Goal: Task Accomplishment & Management: Complete application form

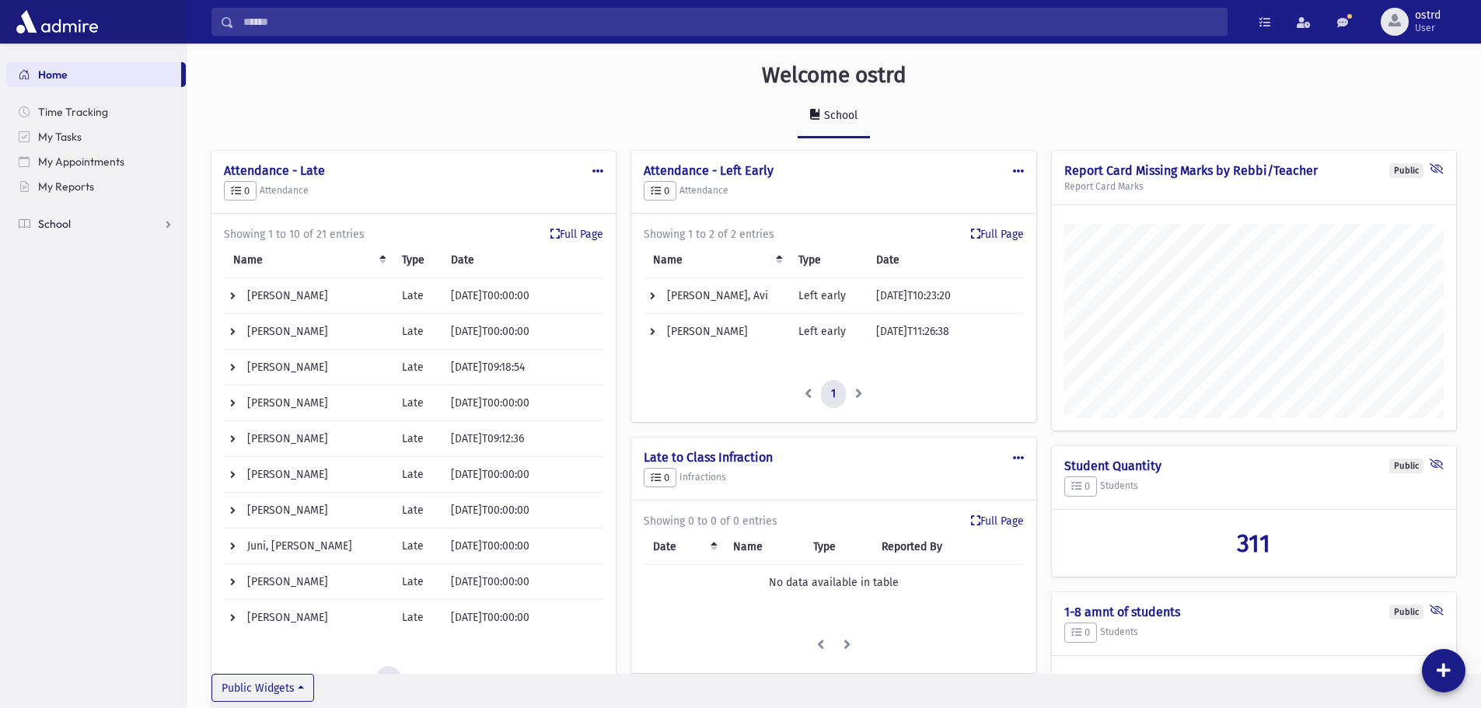
click at [64, 223] on span "School" at bounding box center [54, 224] width 33 height 14
click at [75, 322] on span "Infractions" at bounding box center [74, 323] width 54 height 14
click at [79, 347] on span "Entry" at bounding box center [72, 348] width 26 height 14
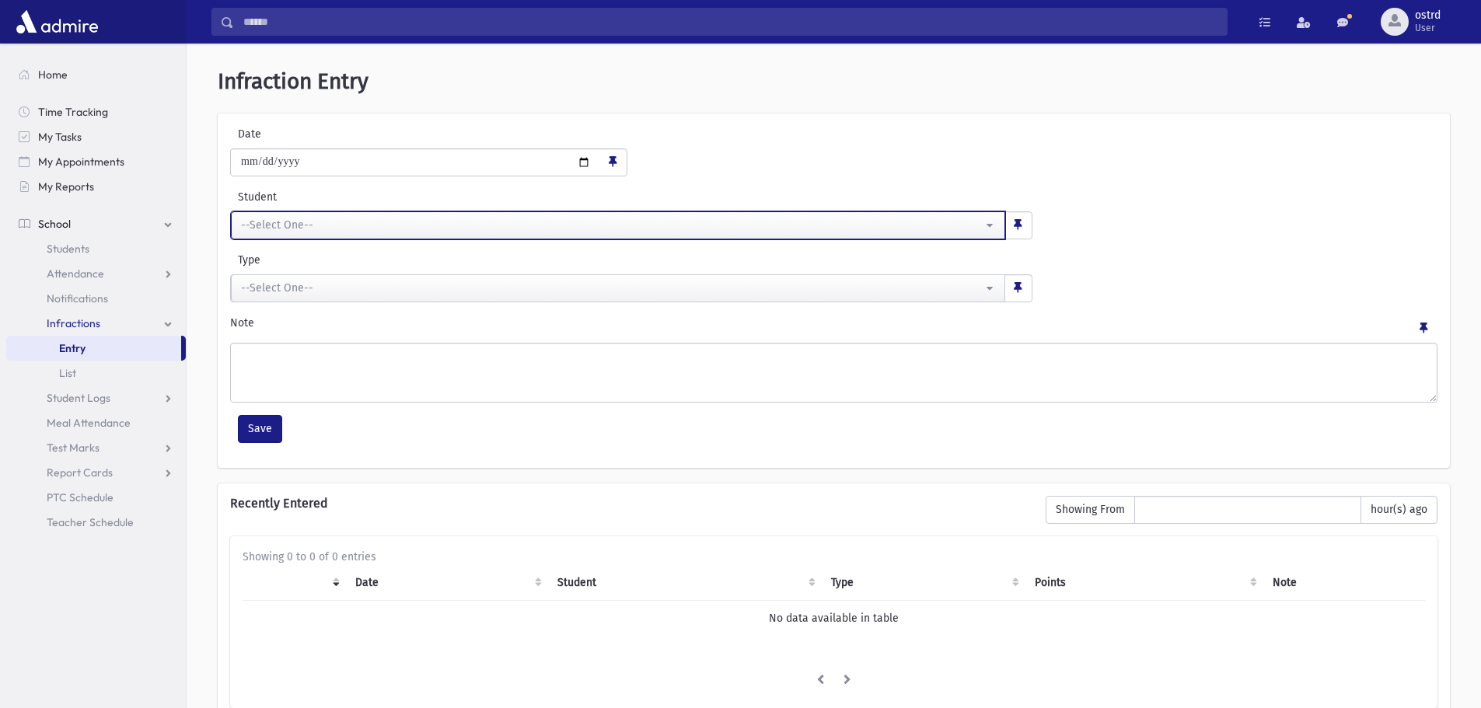
click at [328, 228] on div "--Select One--" at bounding box center [612, 225] width 742 height 16
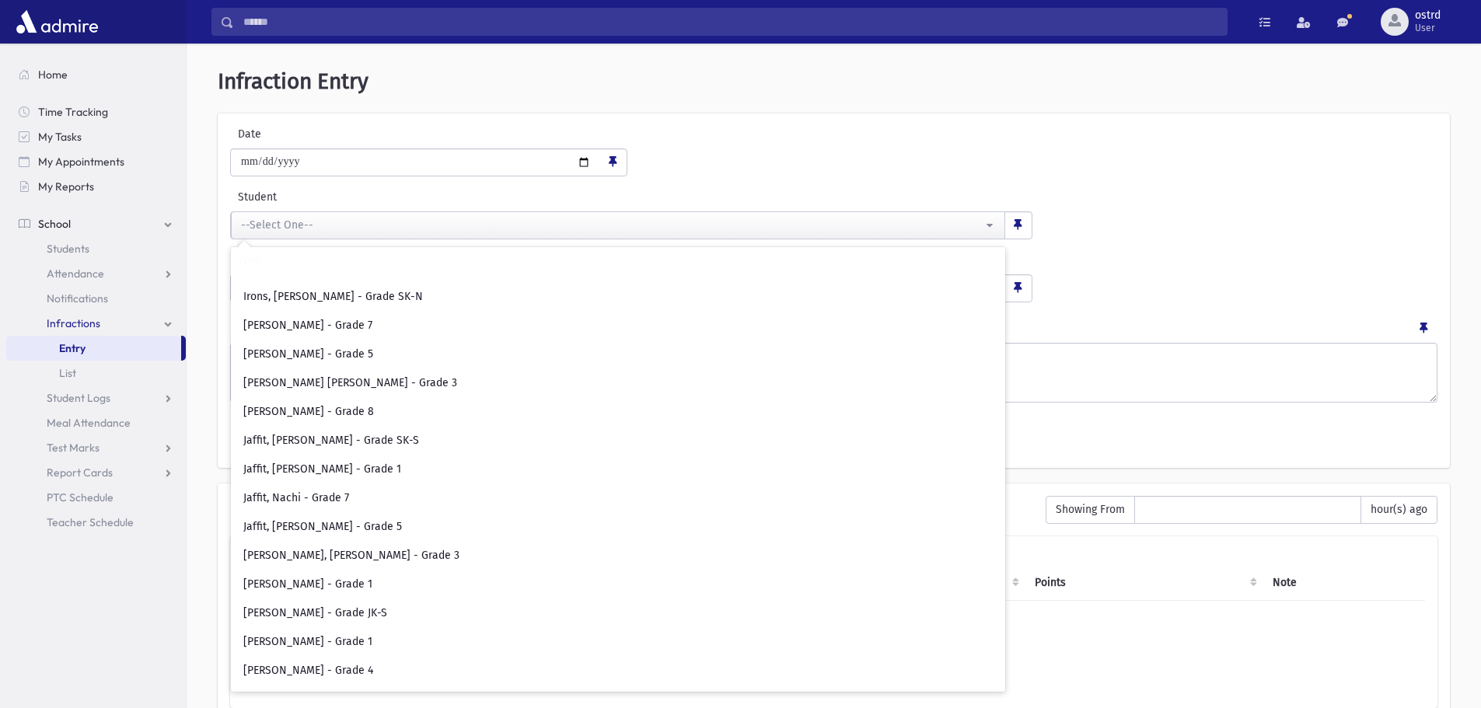
scroll to position [3577, 0]
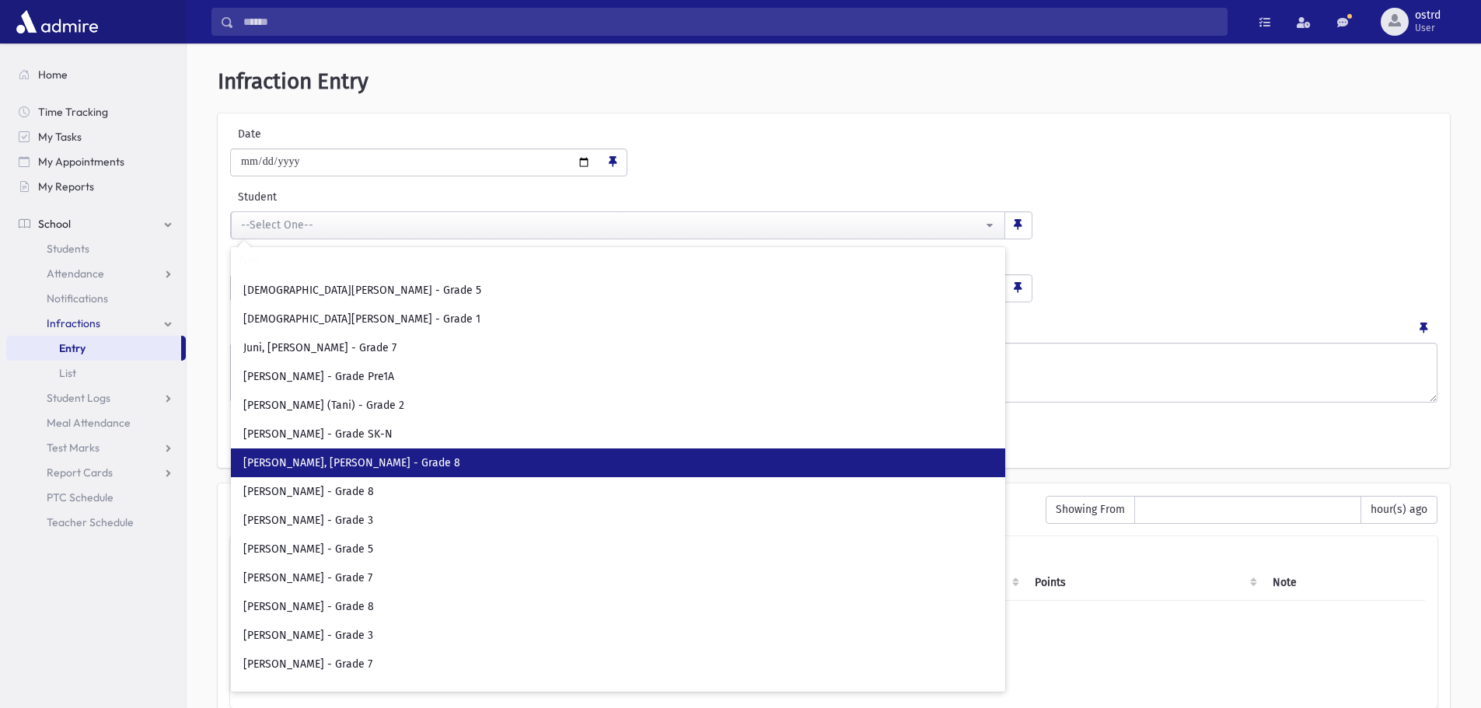
click at [382, 459] on link "[PERSON_NAME], [PERSON_NAME] - Grade 8" at bounding box center [618, 463] width 774 height 29
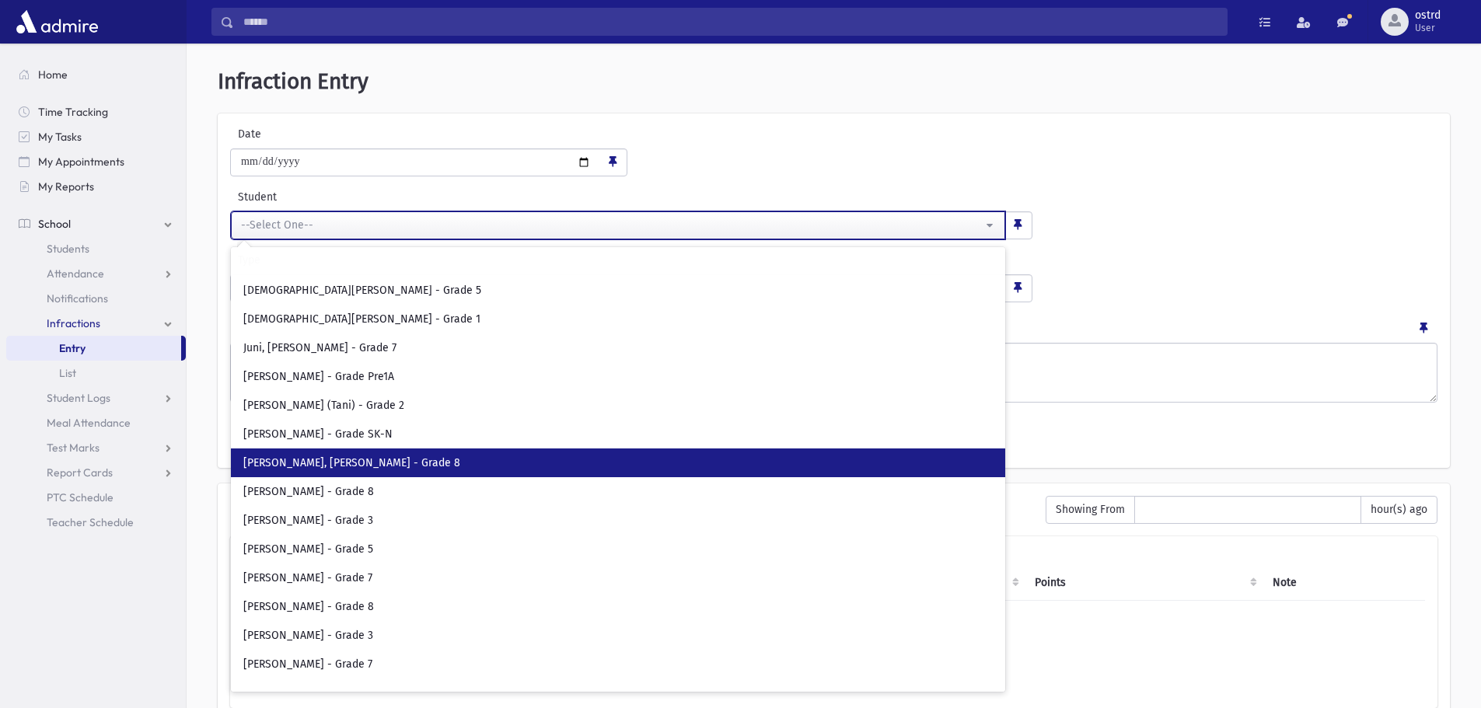
select select "****"
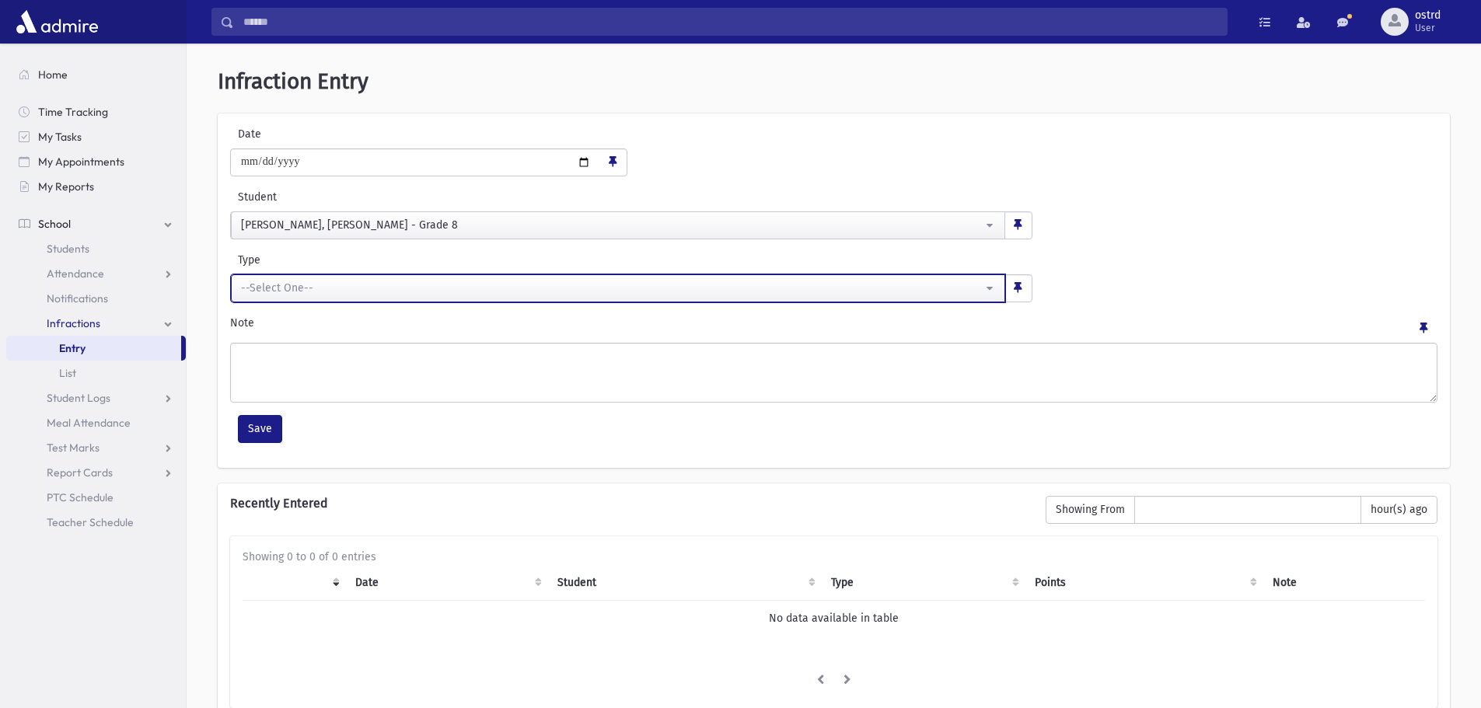
click at [392, 287] on div "--Select One--" at bounding box center [612, 288] width 742 height 16
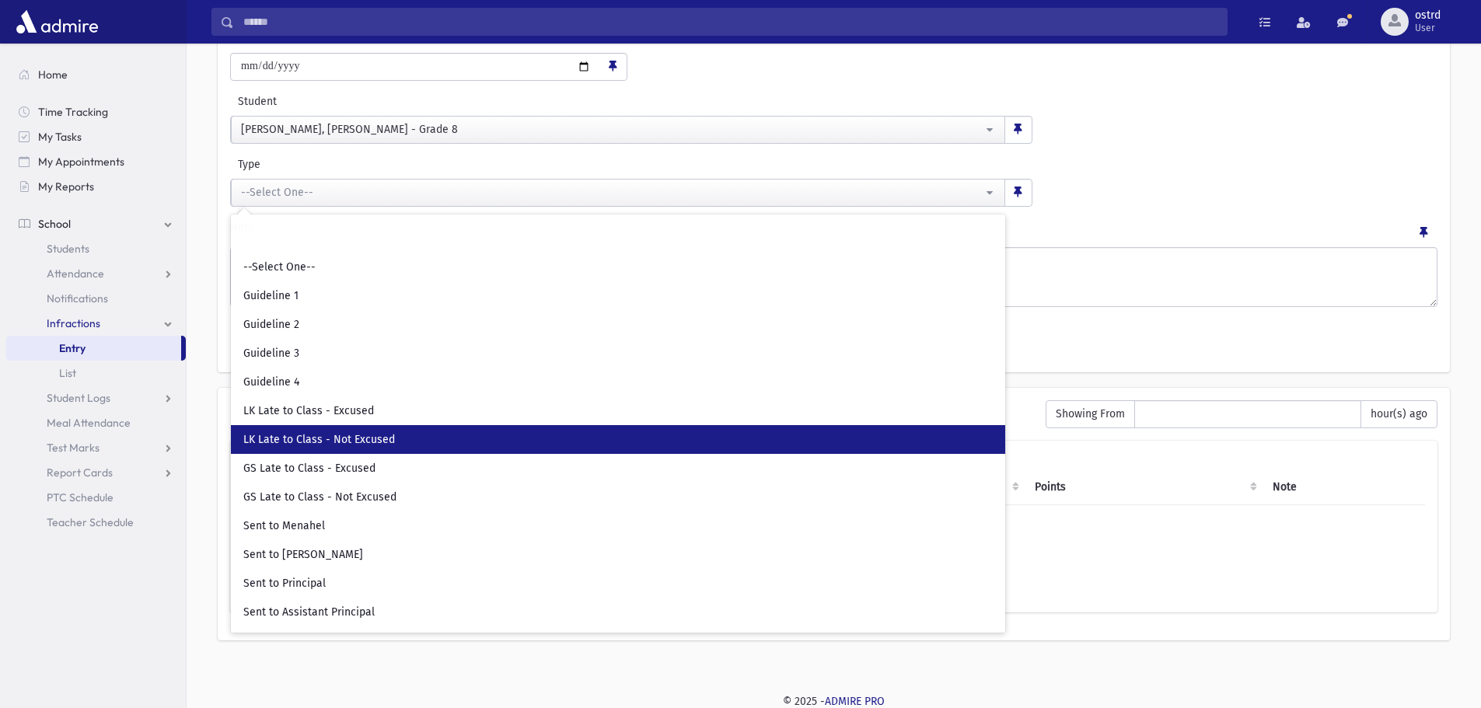
scroll to position [97, 0]
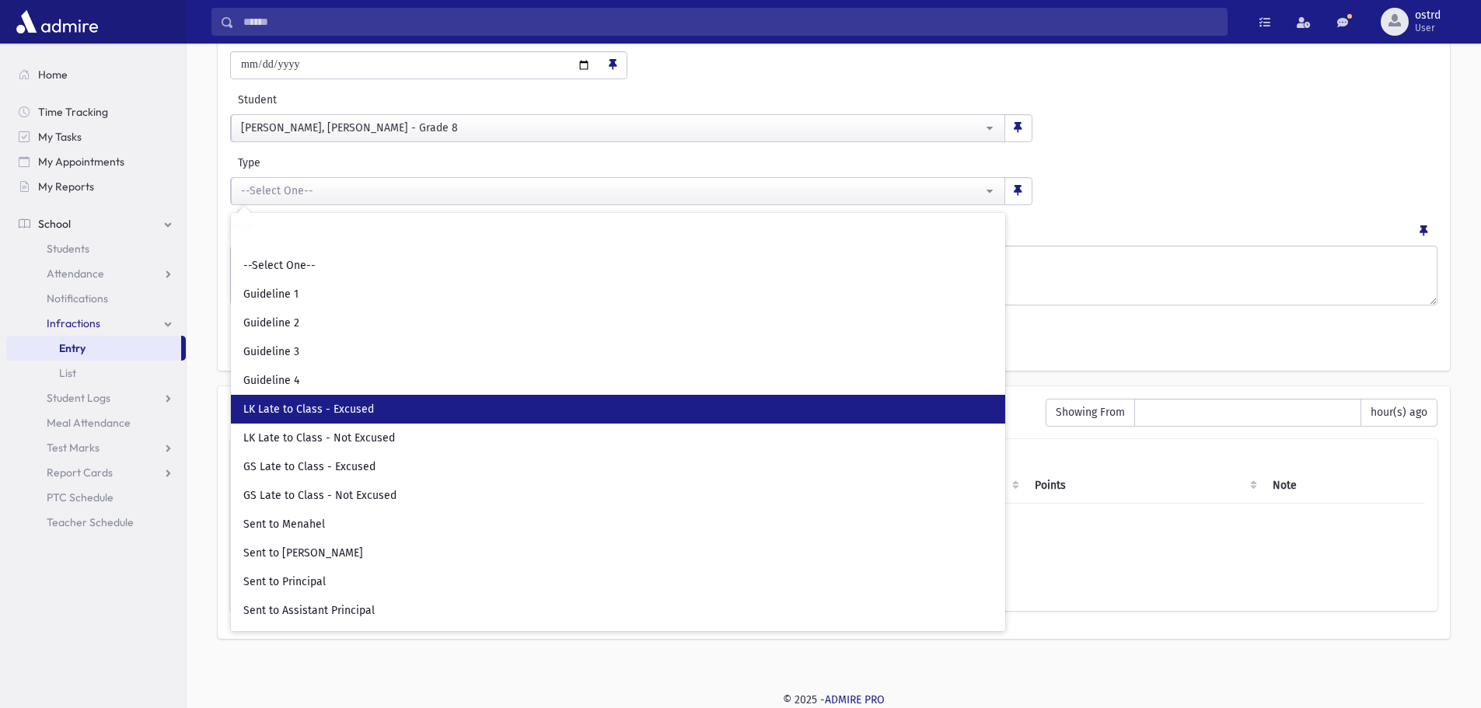
click at [421, 410] on link "LK Late to Class - Excused" at bounding box center [618, 409] width 774 height 29
select select "**"
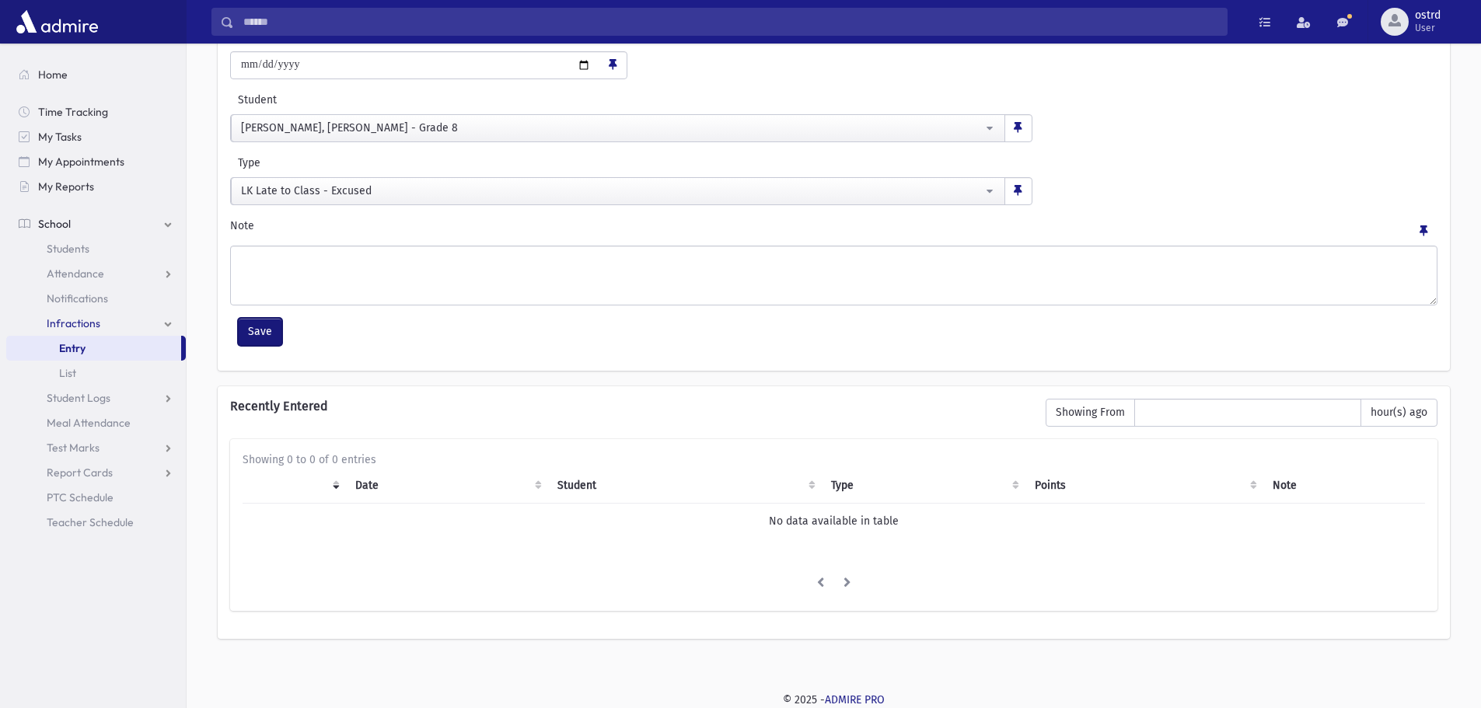
click at [265, 324] on button "Save" at bounding box center [260, 332] width 44 height 28
select select
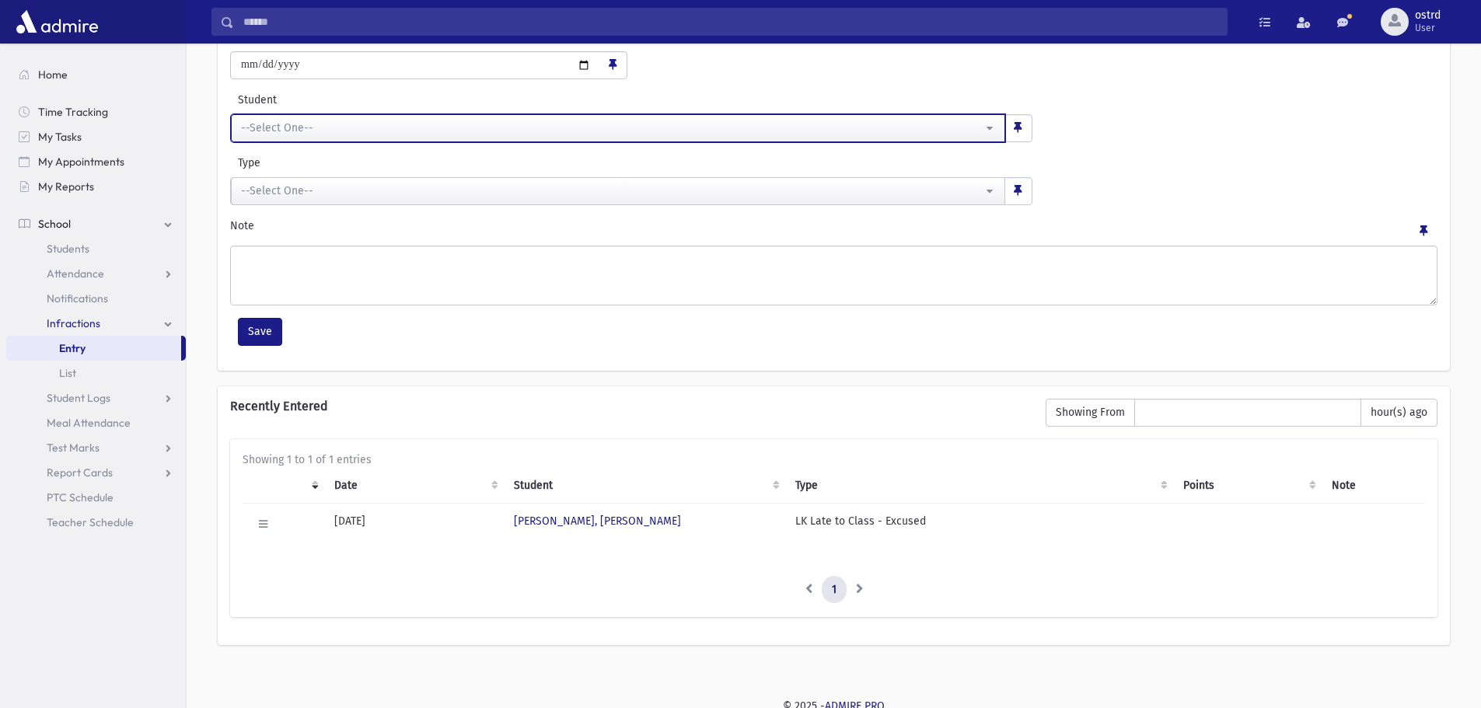
click at [261, 122] on div "--Select One--" at bounding box center [612, 128] width 742 height 16
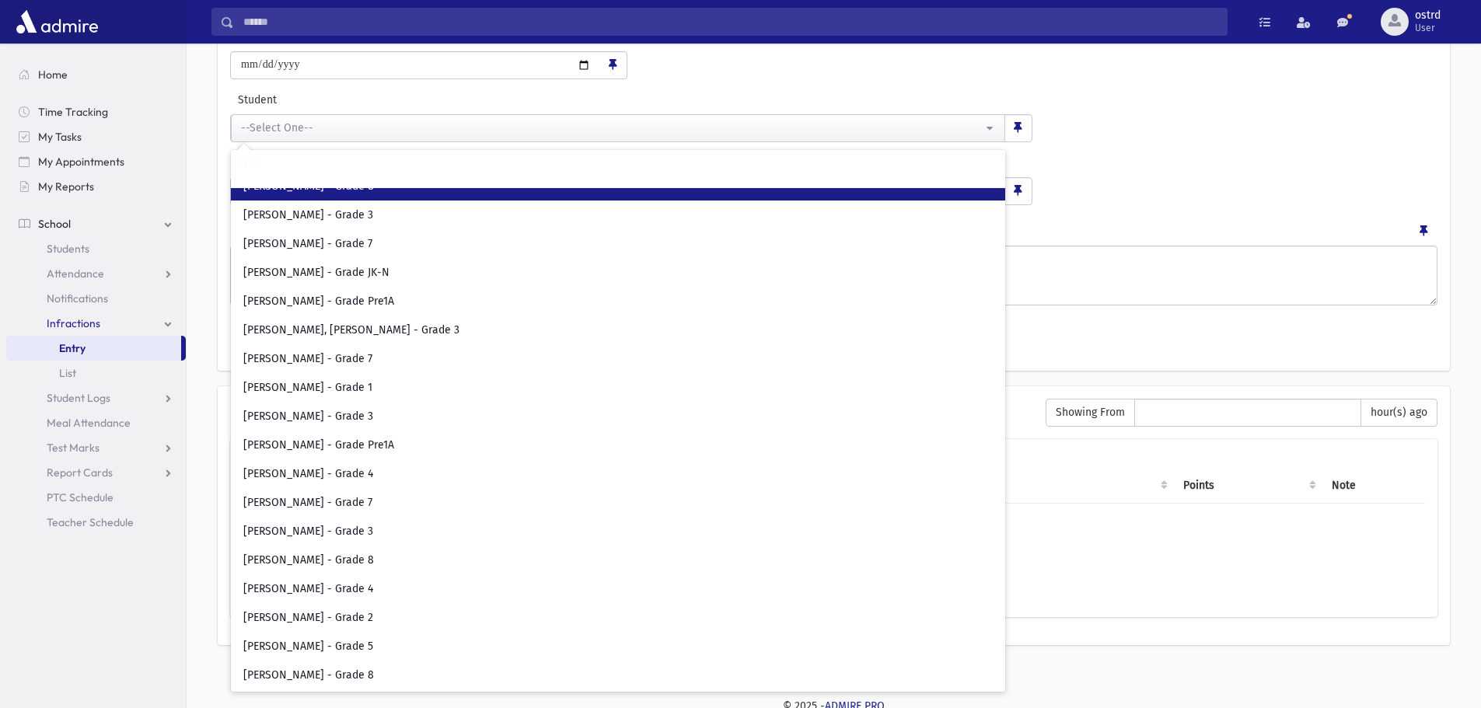
scroll to position [3965, 0]
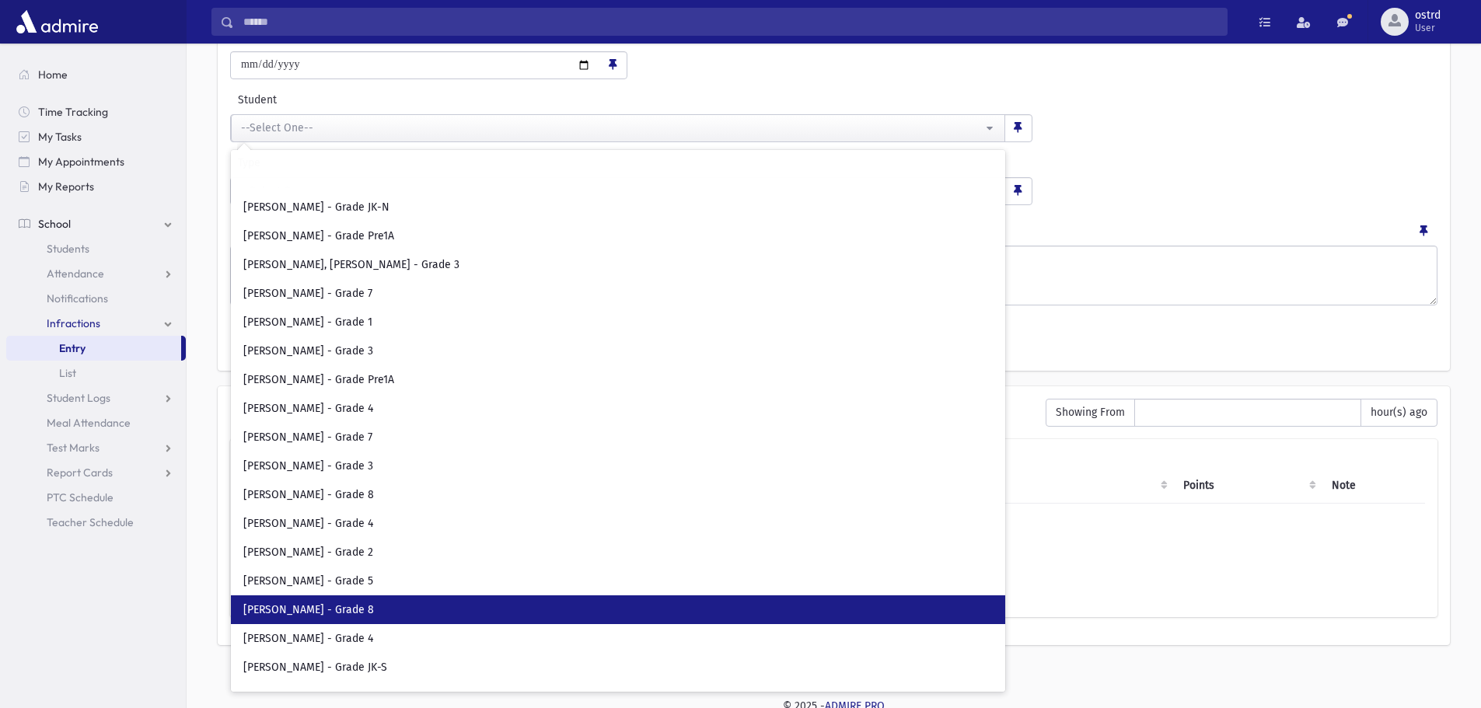
click at [343, 603] on span "[PERSON_NAME] - Grade 8" at bounding box center [308, 611] width 131 height 16
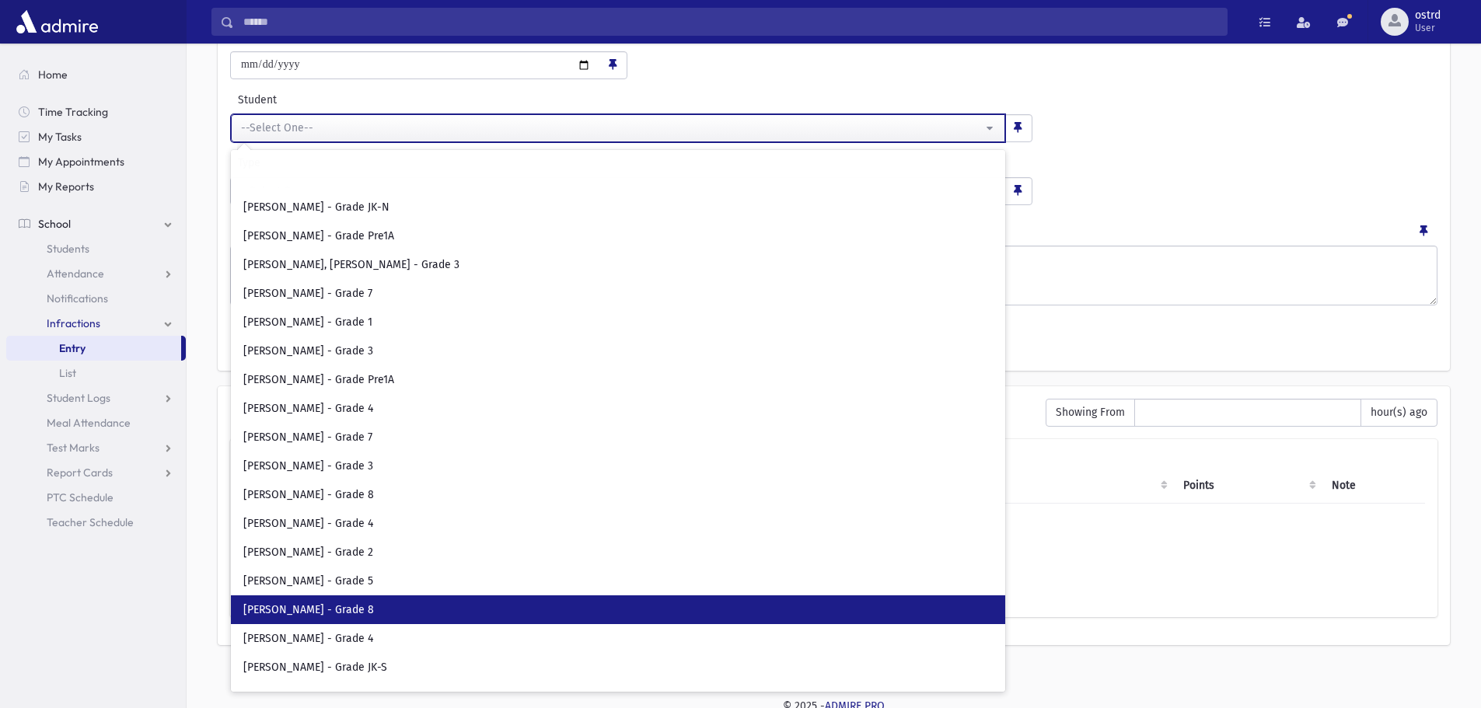
select select "****"
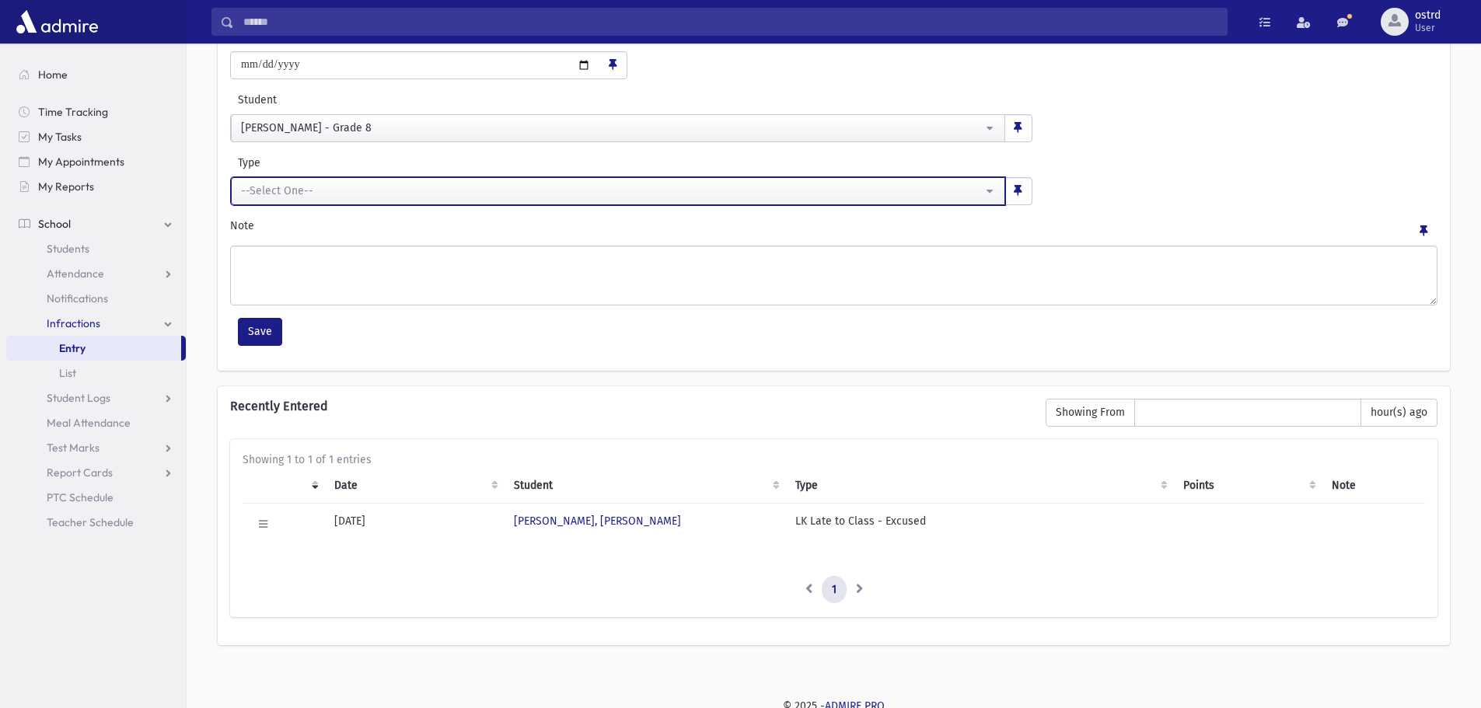
click at [312, 189] on div "--Select One--" at bounding box center [612, 191] width 742 height 16
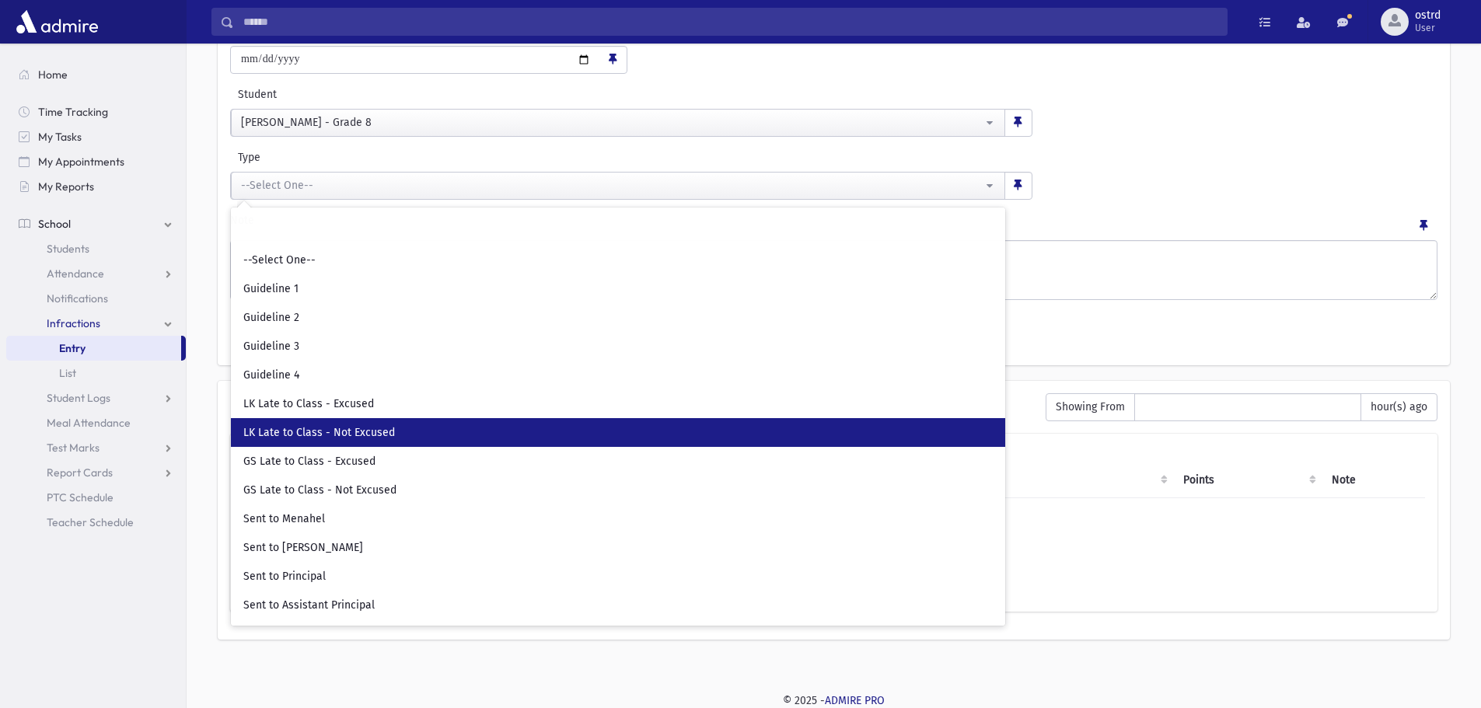
scroll to position [103, 0]
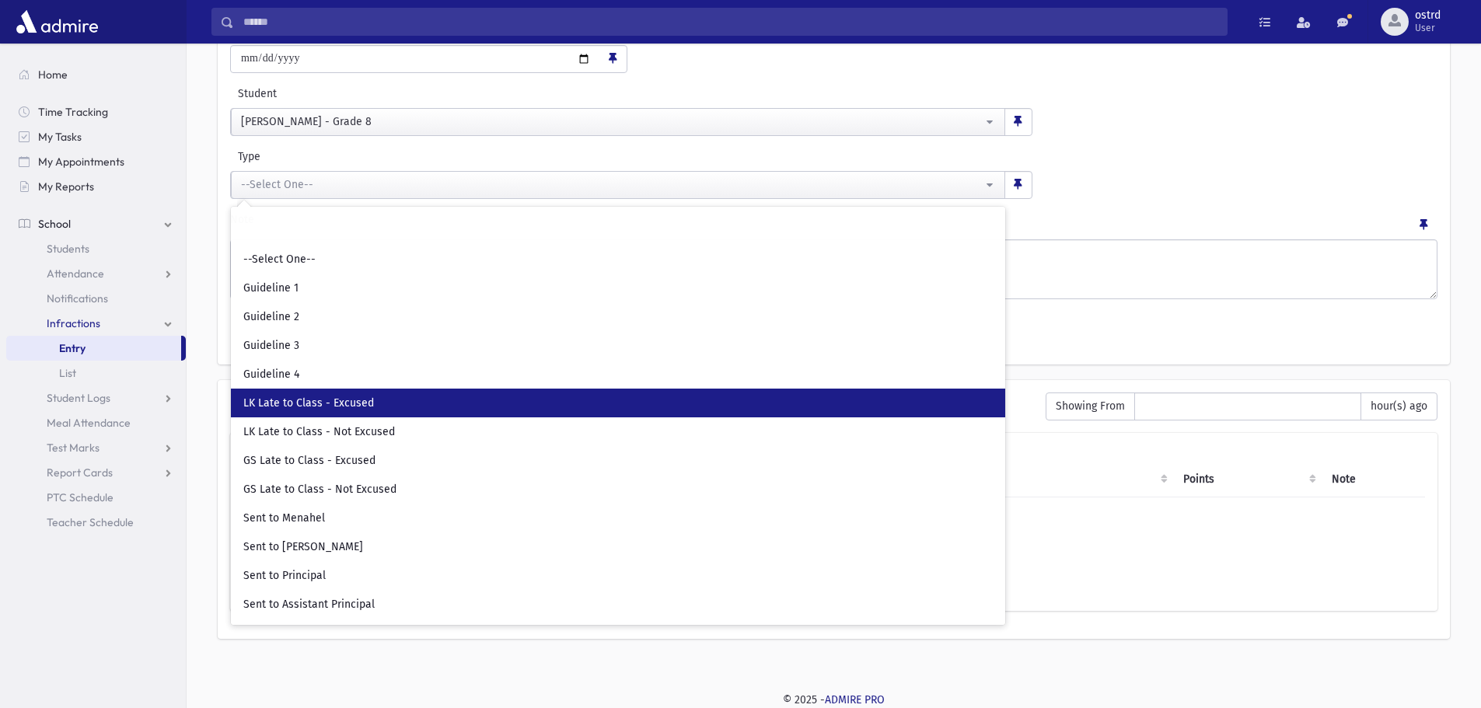
click at [397, 407] on link "LK Late to Class - Excused" at bounding box center [618, 403] width 774 height 29
select select "**"
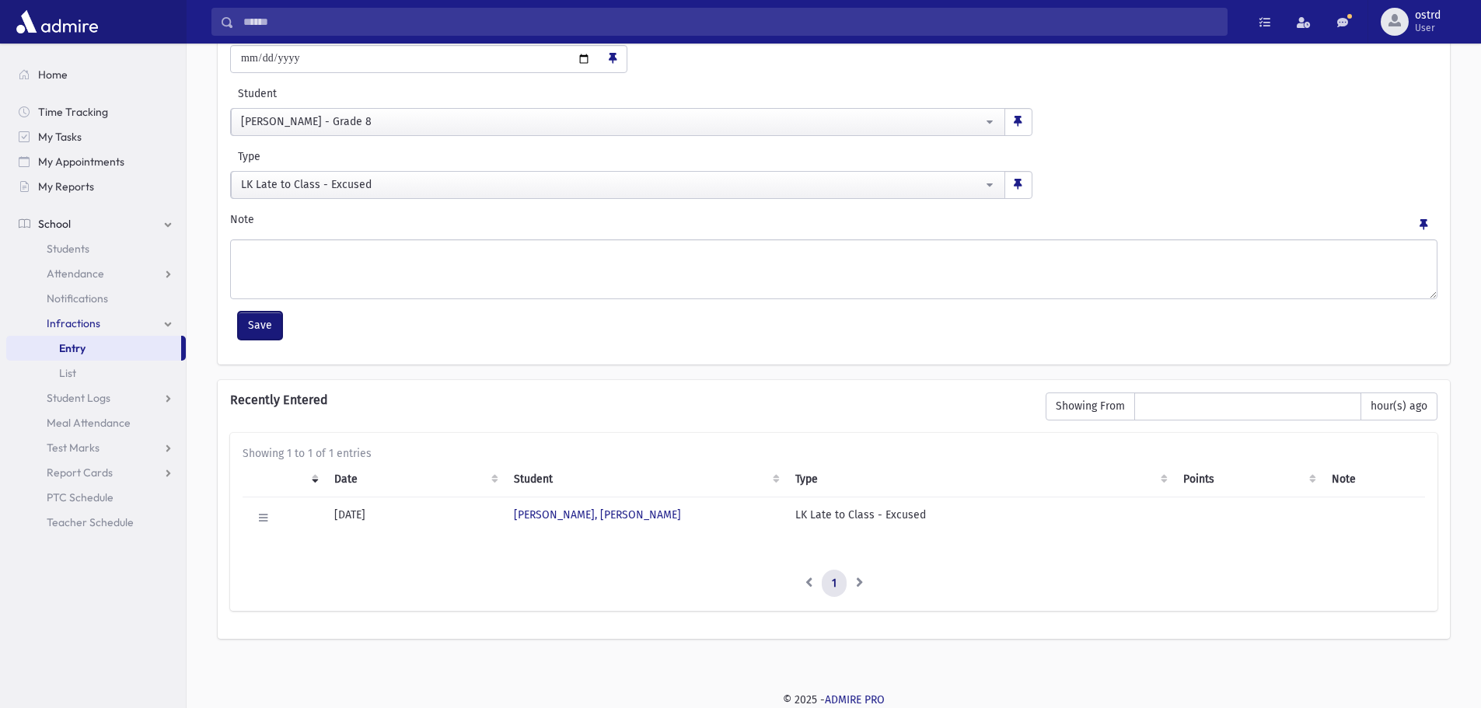
click at [257, 327] on button "Save" at bounding box center [260, 326] width 44 height 28
select select
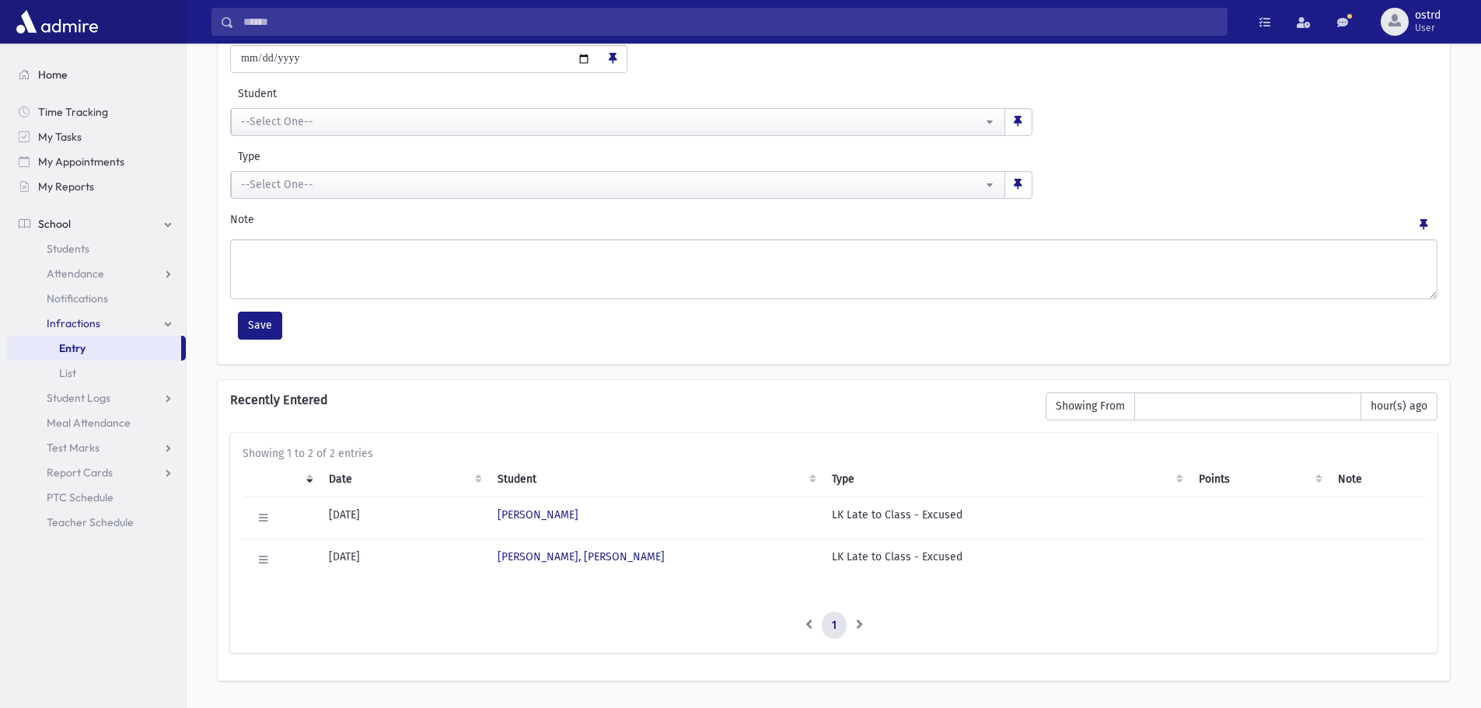
click at [61, 75] on span "Home" at bounding box center [53, 75] width 30 height 14
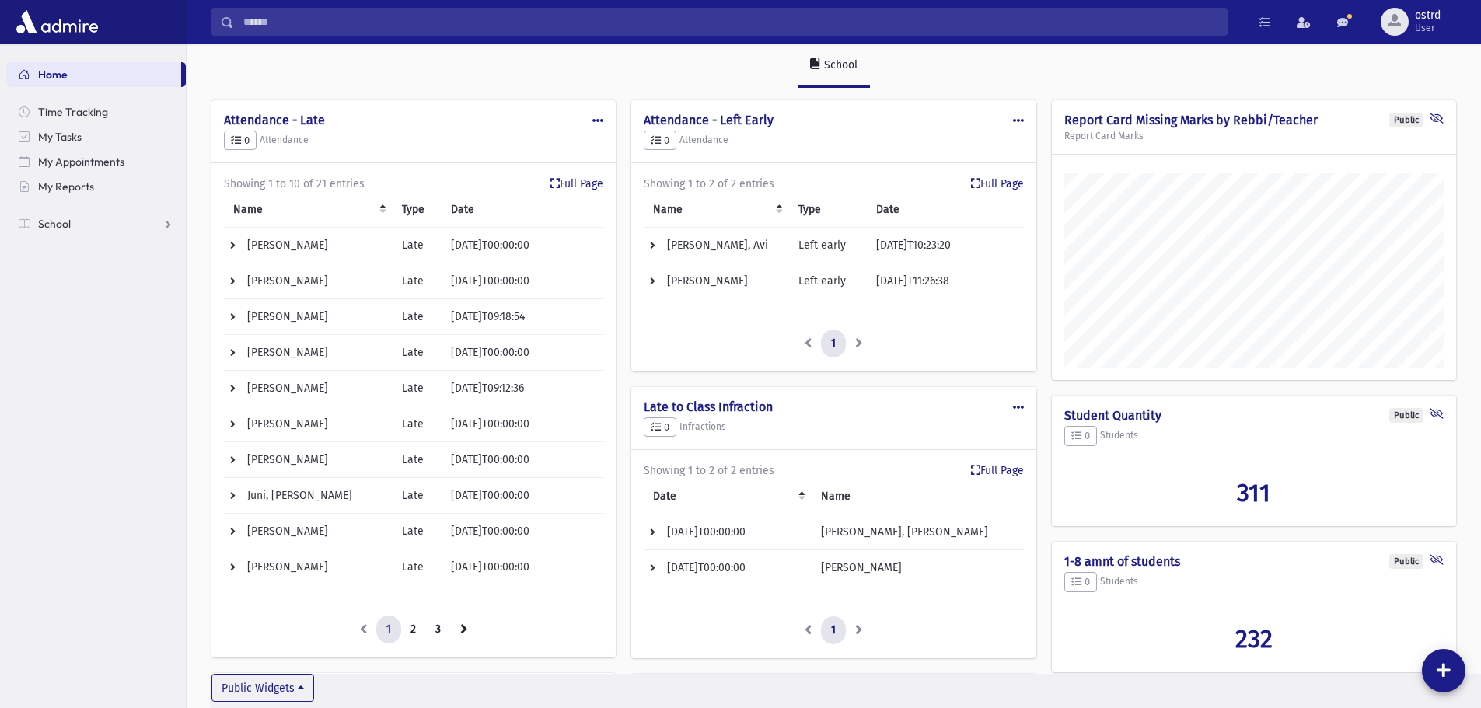
scroll to position [78, 0]
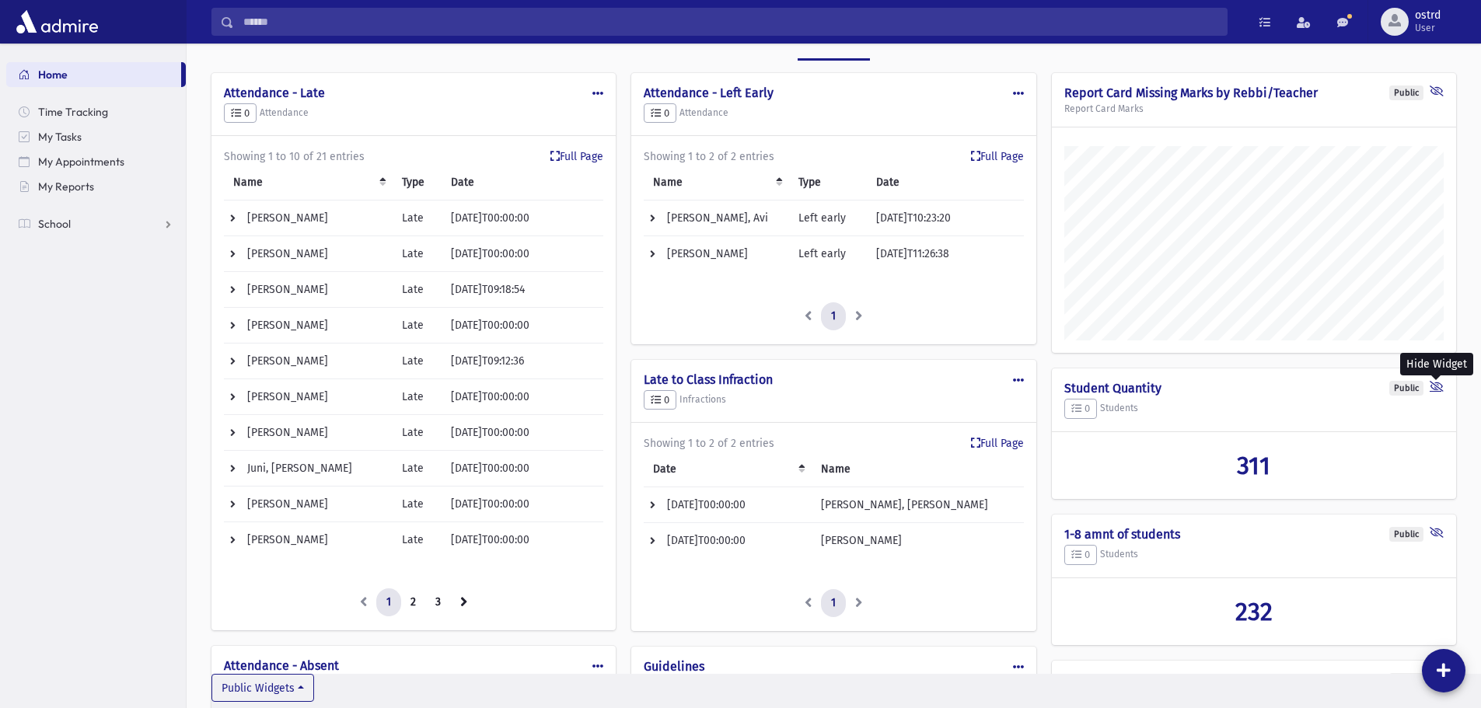
click at [1437, 383] on icon at bounding box center [1437, 388] width 14 height 15
click at [1439, 385] on icon at bounding box center [1437, 388] width 14 height 15
click at [1436, 379] on div "Public Students by Grade Students" at bounding box center [1254, 396] width 404 height 55
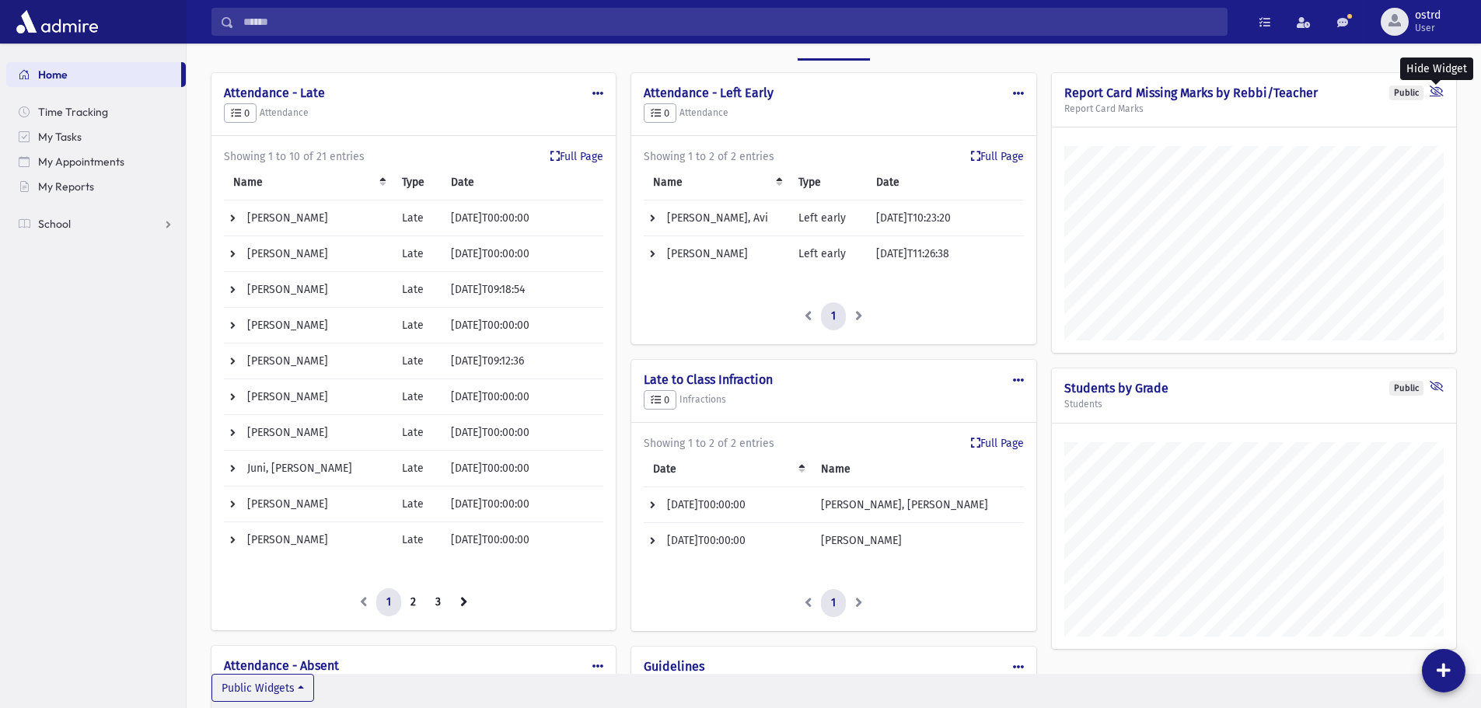
click at [1436, 88] on icon at bounding box center [1437, 93] width 14 height 15
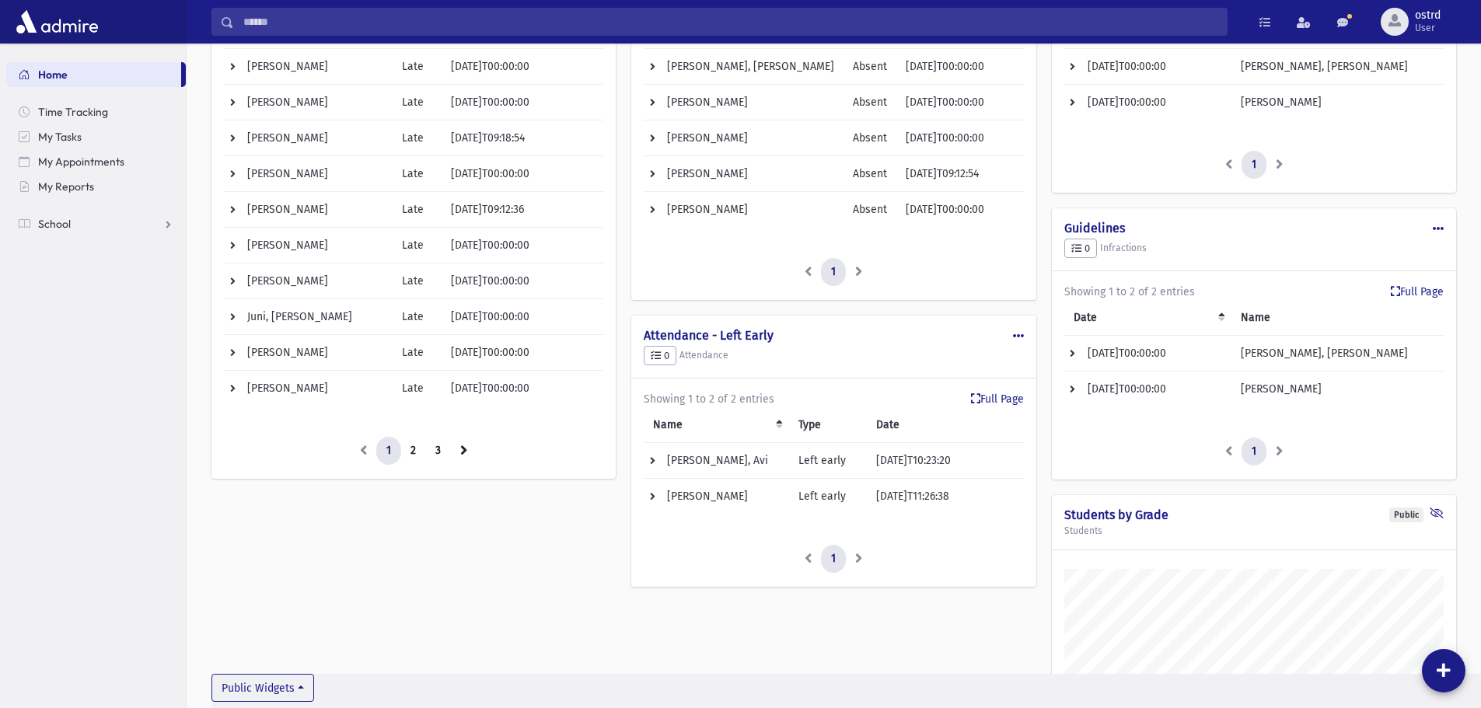
scroll to position [233, 0]
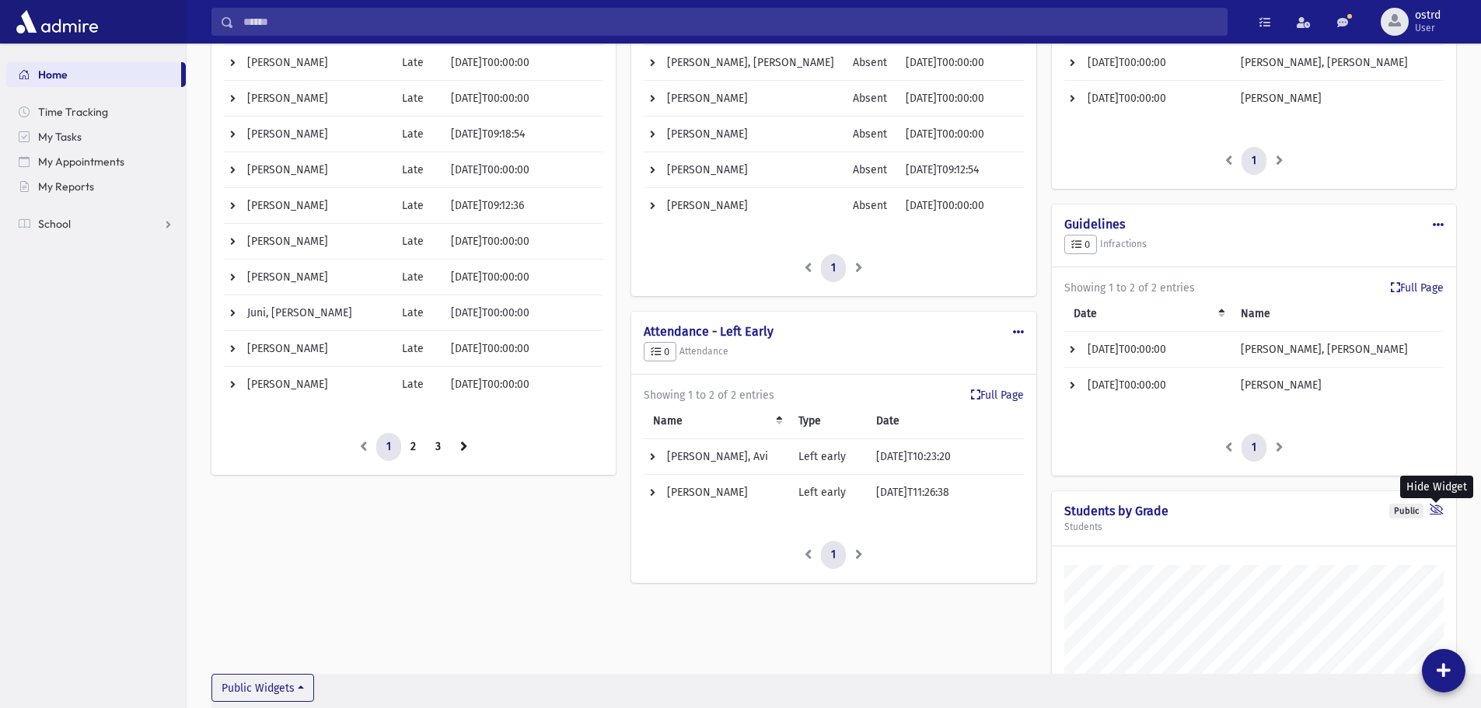
click at [1436, 507] on icon at bounding box center [1437, 511] width 14 height 15
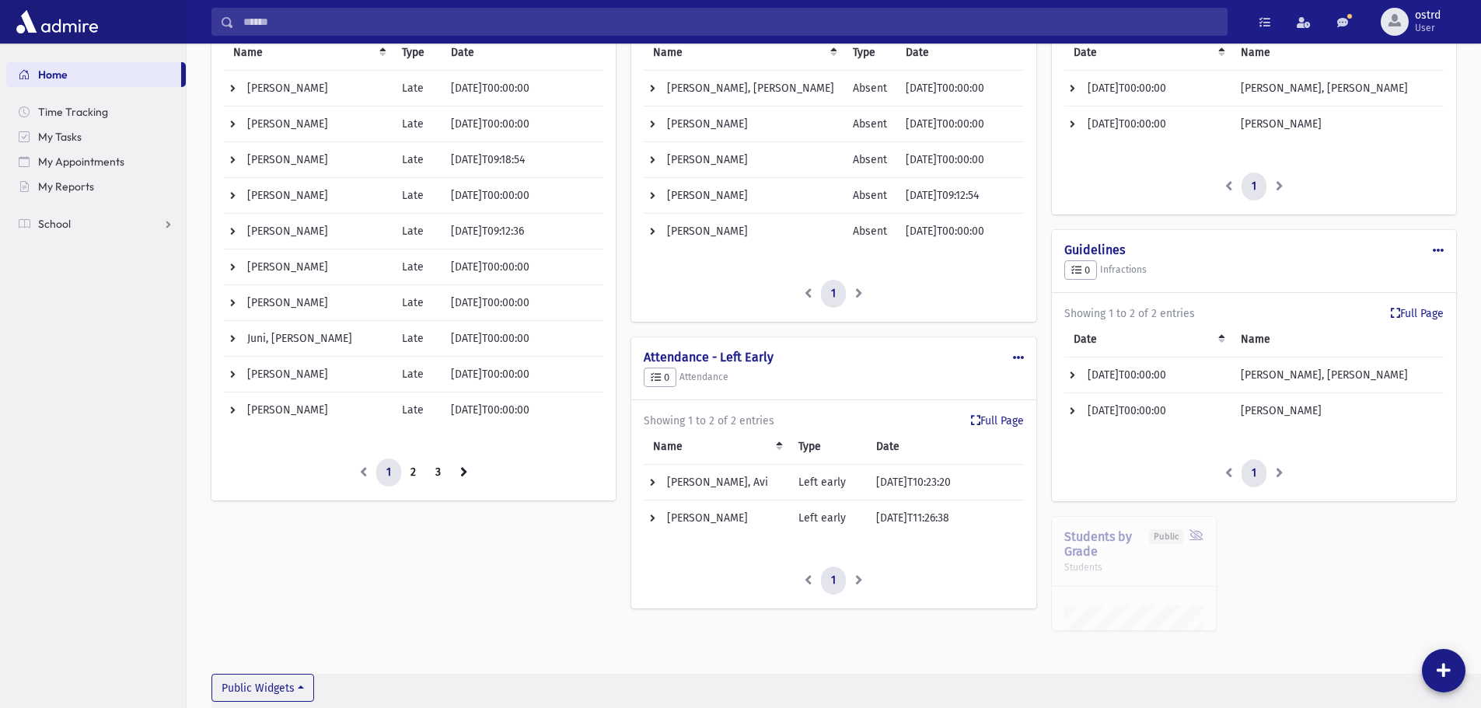
scroll to position [190, 0]
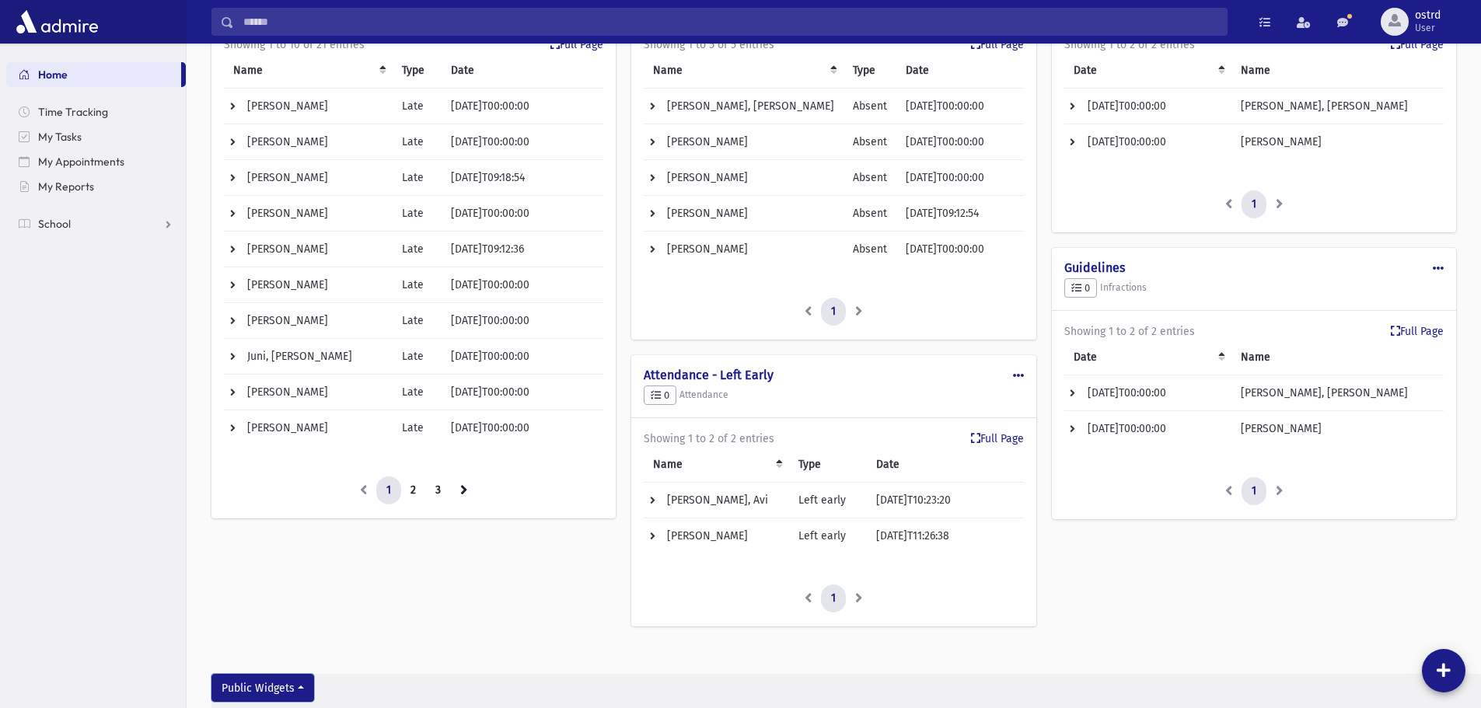
click at [277, 681] on button "Public Widgets" at bounding box center [262, 688] width 103 height 28
click at [278, 676] on button "Public Widgets" at bounding box center [262, 688] width 103 height 28
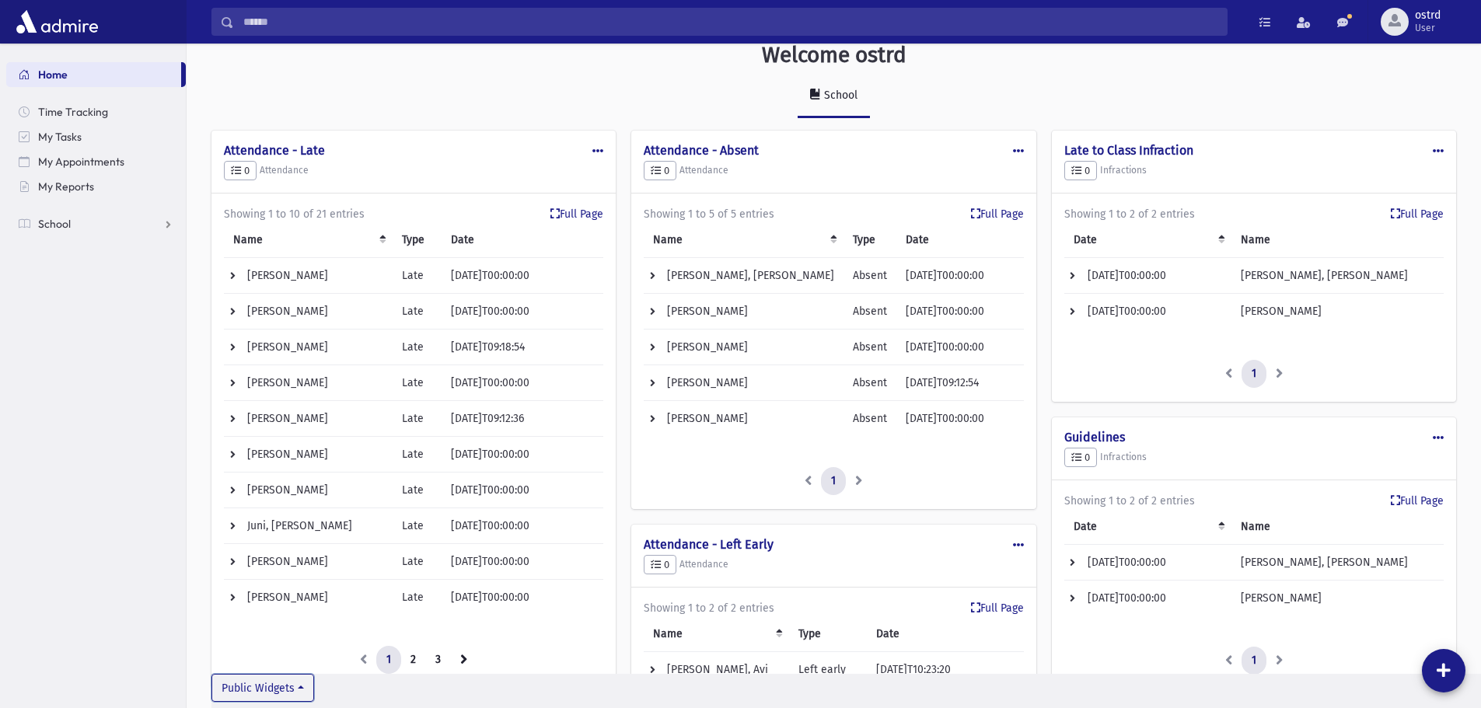
scroll to position [0, 0]
